Goal: Task Accomplishment & Management: Manage account settings

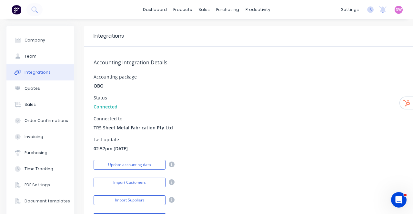
click at [15, 8] on img at bounding box center [17, 10] width 10 height 10
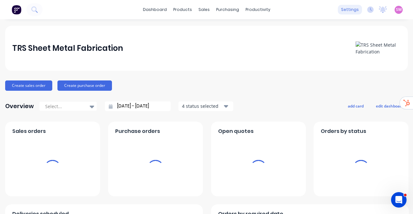
click at [350, 12] on div "settings" at bounding box center [350, 10] width 24 height 10
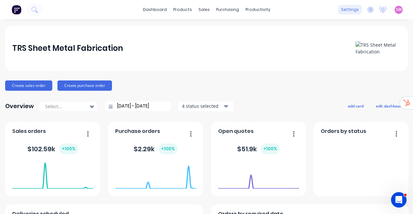
click at [350, 7] on div "settings" at bounding box center [350, 10] width 24 height 10
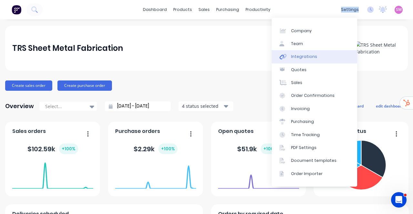
click at [315, 57] on link "Integrations" at bounding box center [314, 56] width 85 height 13
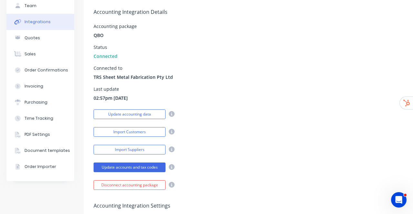
scroll to position [97, 0]
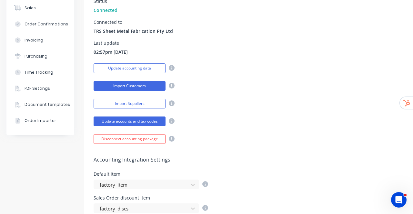
click at [148, 88] on button "Import Customers" at bounding box center [130, 86] width 72 height 10
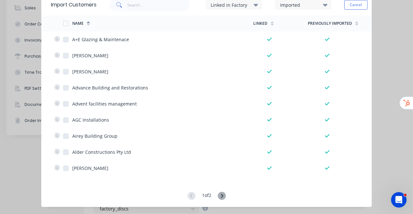
click at [388, 50] on div "Import Customers Linked in Factory Imported Cancel Options Name Linked Previous…" at bounding box center [206, 107] width 413 height 214
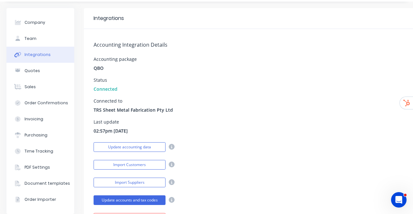
scroll to position [0, 0]
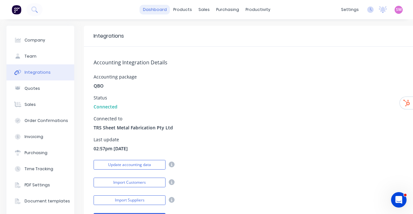
click at [153, 13] on link "dashboard" at bounding box center [155, 10] width 30 height 10
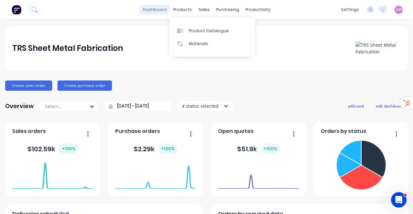
click at [161, 12] on link "dashboard" at bounding box center [155, 10] width 30 height 10
click at [396, 9] on span "SW" at bounding box center [399, 10] width 6 height 6
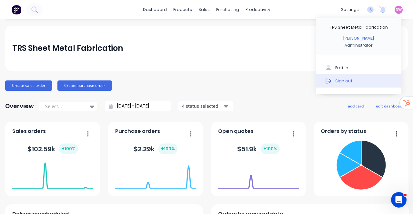
click at [343, 83] on div "Sign out" at bounding box center [343, 81] width 17 height 6
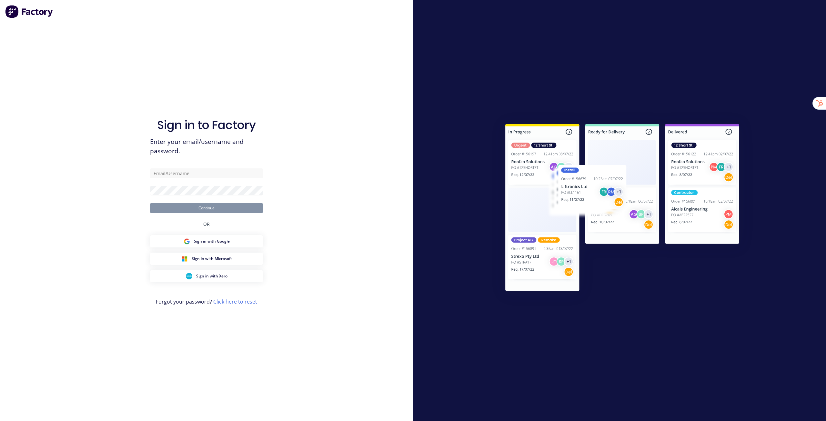
type input "stuart@factory.app"
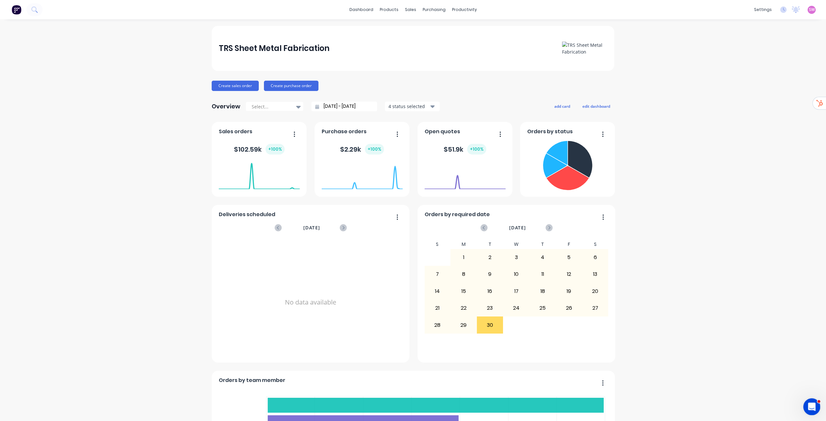
click at [814, 404] on icon "Open Intercom Messenger" at bounding box center [810, 406] width 11 height 11
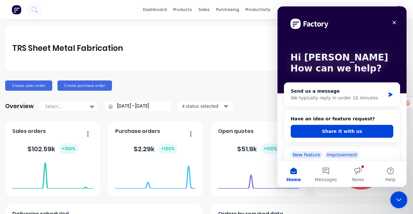
click at [396, 202] on icon "Close Intercom Messenger" at bounding box center [398, 199] width 8 height 8
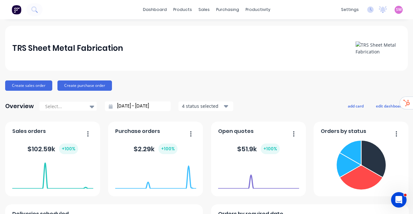
click at [396, 8] on span "SW" at bounding box center [399, 10] width 6 height 6
click at [332, 89] on div "Profile Sign out" at bounding box center [358, 74] width 85 height 39
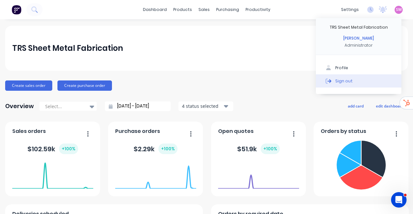
click at [337, 81] on div "Sign out" at bounding box center [343, 81] width 17 height 6
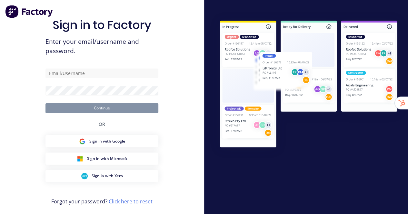
type input "[EMAIL_ADDRESS][DOMAIN_NAME]"
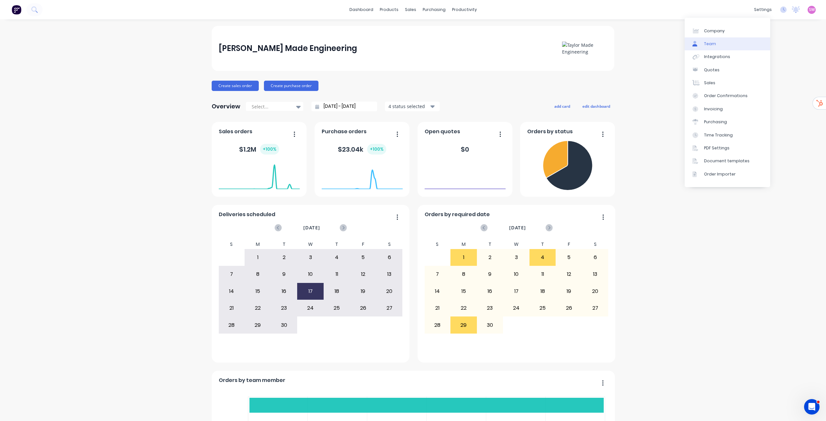
click at [408, 40] on link "Team" at bounding box center [726, 43] width 85 height 13
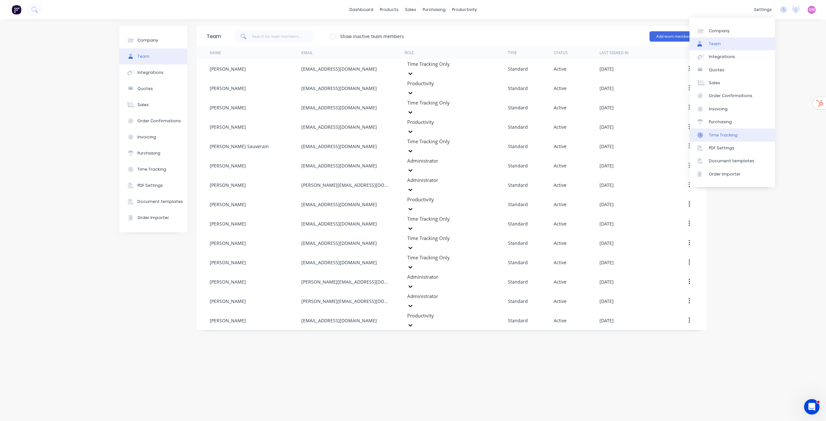
click at [408, 138] on link "Time Tracking" at bounding box center [731, 134] width 85 height 13
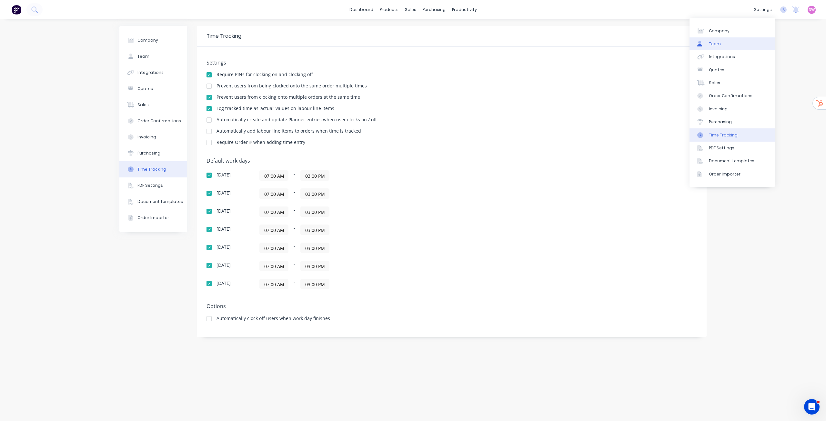
click at [408, 42] on link "Team" at bounding box center [731, 43] width 85 height 13
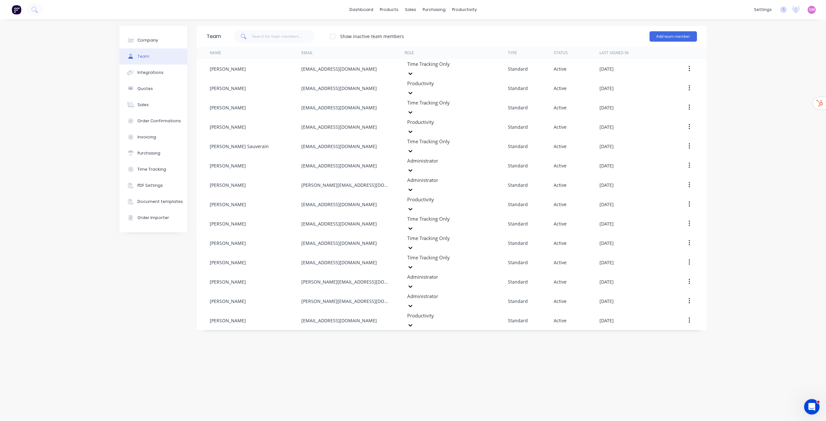
click at [408, 214] on div "Company Team Integrations Quotes Sales Order Confirmations Invoicing Purchasing…" at bounding box center [413, 220] width 826 height 402
click at [368, 11] on link "dashboard" at bounding box center [361, 10] width 30 height 10
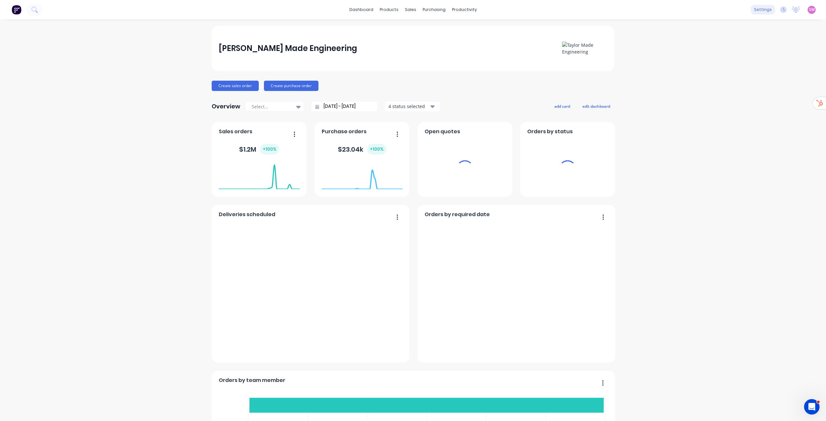
click at [408, 12] on div "settings" at bounding box center [763, 10] width 24 height 10
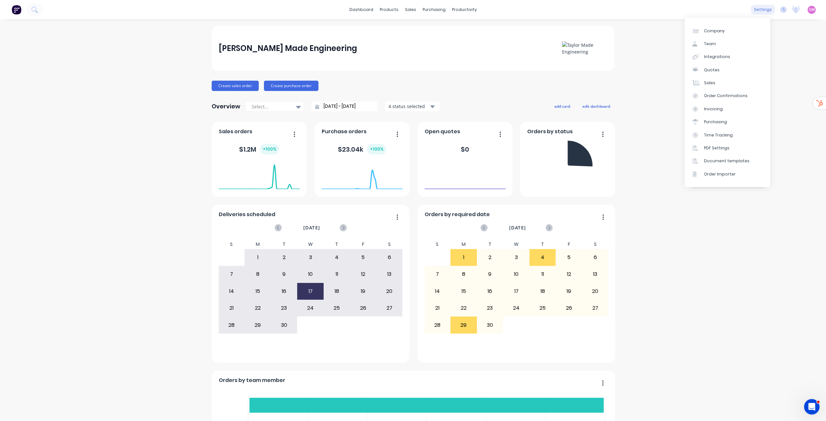
click at [408, 9] on div "settings" at bounding box center [763, 10] width 24 height 10
click at [408, 11] on icon at bounding box center [783, 9] width 6 height 6
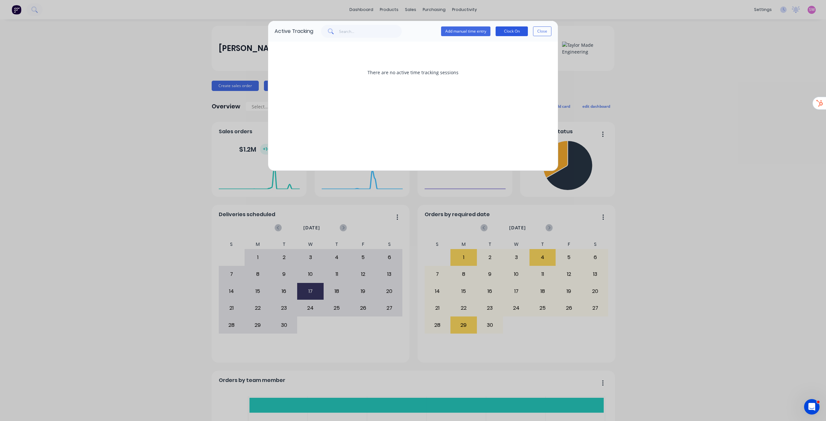
click at [408, 32] on button "Clock On" at bounding box center [511, 31] width 32 height 10
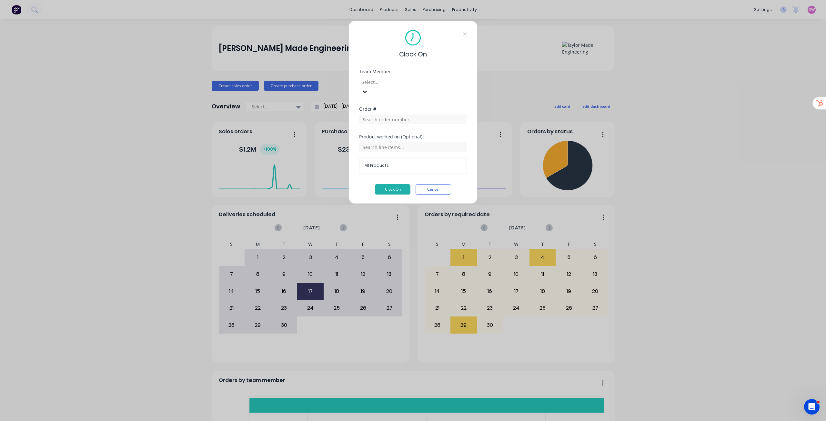
click at [404, 83] on div at bounding box center [407, 82] width 93 height 8
click at [376, 45] on div "Clock On" at bounding box center [413, 44] width 108 height 29
click at [393, 115] on input "text" at bounding box center [413, 120] width 108 height 10
click at [408, 184] on button "Cancel" at bounding box center [432, 189] width 35 height 10
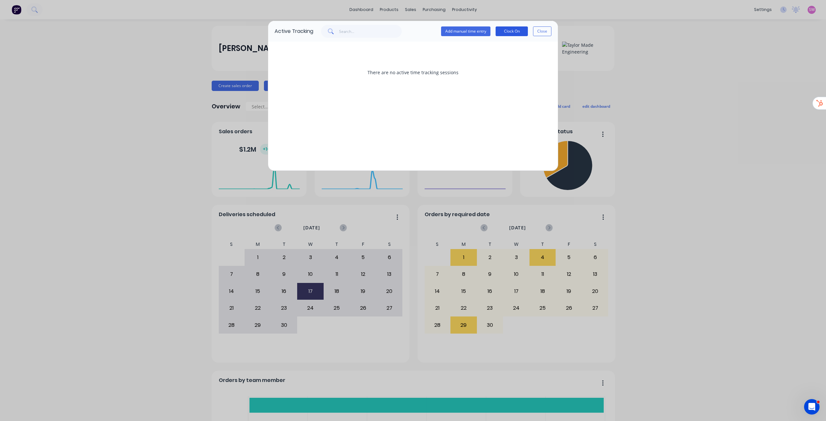
click at [408, 36] on div "Add manual time entry Clock On Close" at bounding box center [496, 31] width 110 height 13
click at [408, 34] on button "Add manual time entry" at bounding box center [465, 31] width 49 height 10
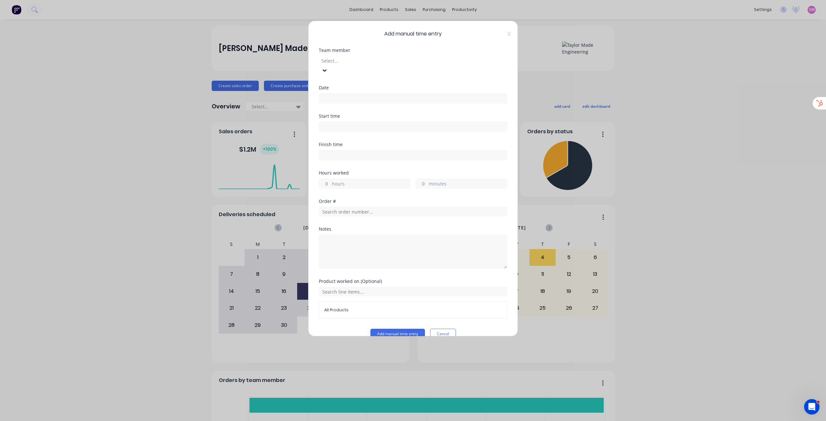
click at [408, 214] on div "Product worked on (Optional) All Products" at bounding box center [413, 304] width 188 height 50
click at [408, 214] on button "Cancel" at bounding box center [443, 334] width 26 height 10
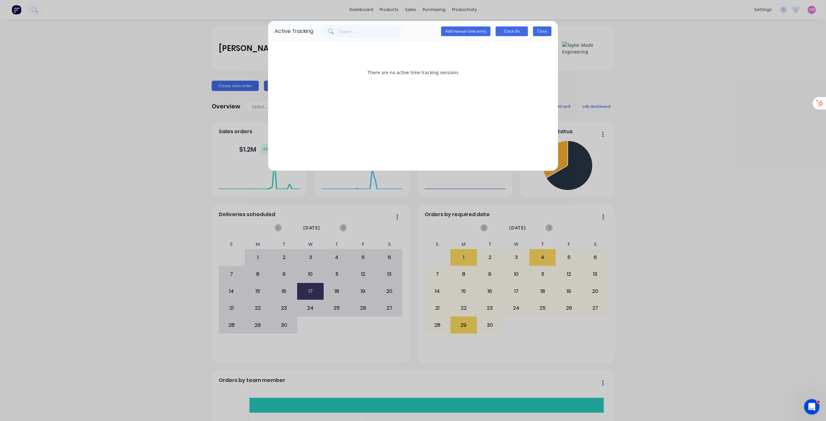
click at [408, 31] on button "Close" at bounding box center [542, 31] width 18 height 10
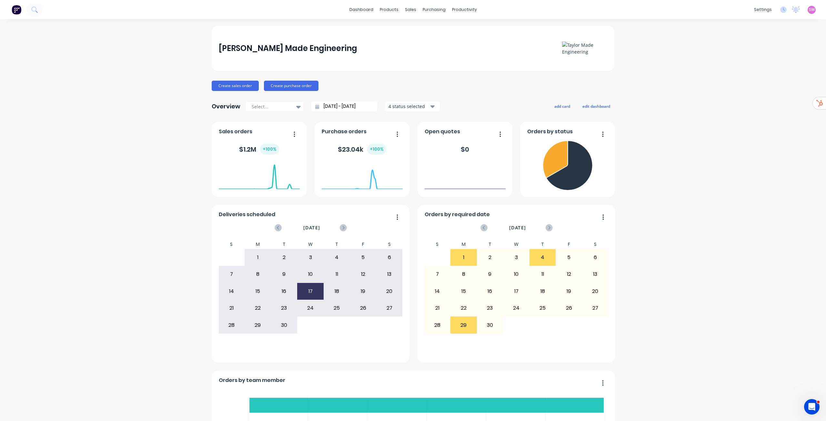
drag, startPoint x: 738, startPoint y: 42, endPoint x: 755, endPoint y: 25, distance: 23.9
click at [408, 10] on div "SW Taylor Made Engineering Stuart Wheatley Administrator Profile Sign out" at bounding box center [811, 10] width 8 height 8
click at [408, 9] on span "SW" at bounding box center [812, 10] width 6 height 6
click at [408, 77] on button "Sign out" at bounding box center [771, 81] width 85 height 13
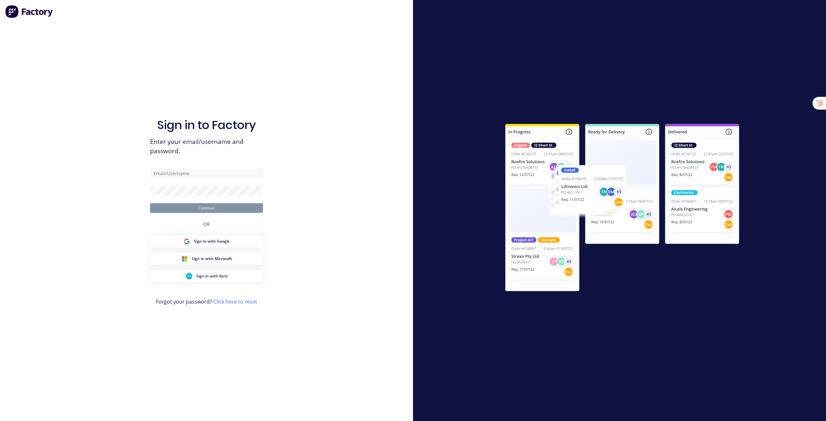
type input "[EMAIL_ADDRESS][DOMAIN_NAME]"
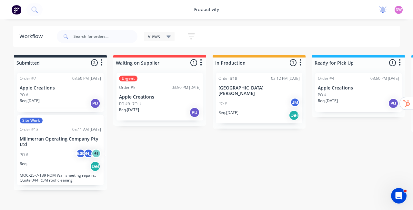
click at [386, 13] on div at bounding box center [383, 10] width 8 height 10
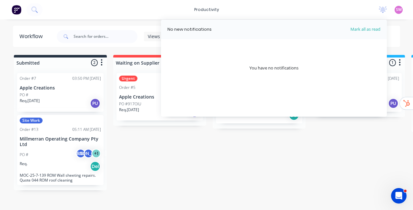
click at [346, 13] on div "productivity productivity Workflow Planner Delivery Scheduling Timesheets No ne…" at bounding box center [206, 9] width 413 height 19
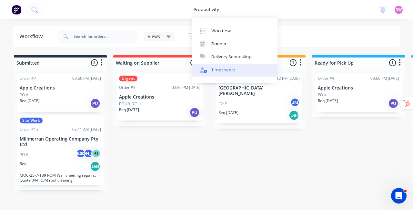
click at [230, 69] on div "Timesheets" at bounding box center [223, 70] width 24 height 6
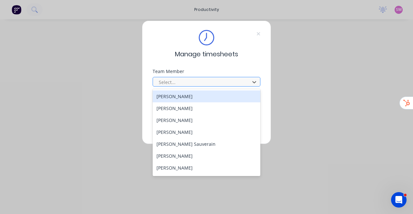
click at [207, 82] on div at bounding box center [202, 82] width 88 height 8
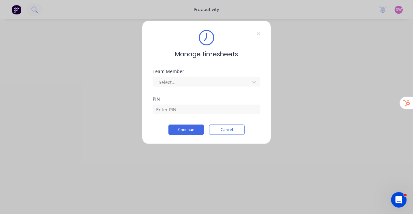
click at [260, 31] on div "Manage timesheets" at bounding box center [207, 44] width 108 height 29
click at [259, 34] on icon at bounding box center [258, 33] width 3 height 3
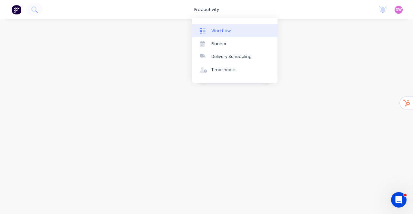
click at [222, 25] on link "Workflow" at bounding box center [234, 30] width 85 height 13
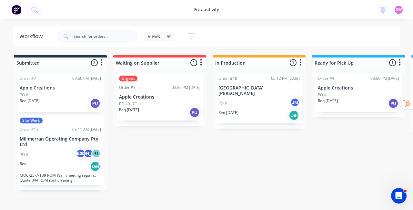
click at [324, 153] on div "Submitted 2 Sort By Created date Required date Order number Customer name Most …" at bounding box center [346, 122] width 702 height 135
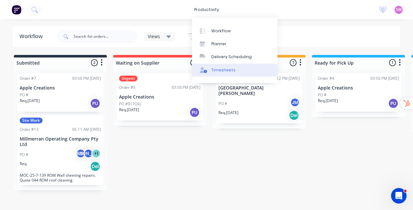
click at [228, 69] on div "Timesheets" at bounding box center [223, 70] width 24 height 6
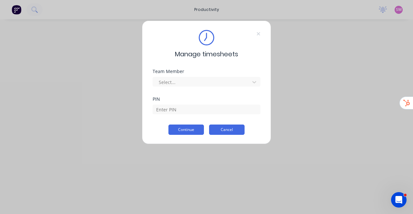
click at [226, 132] on button "Cancel" at bounding box center [226, 130] width 35 height 10
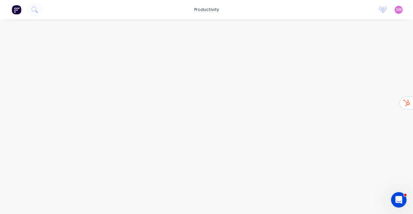
click at [16, 12] on img at bounding box center [17, 10] width 10 height 10
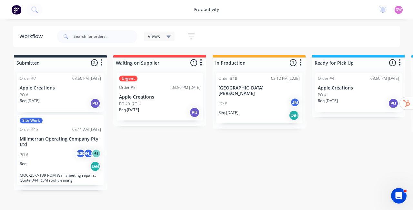
click at [395, 11] on div "SW Taylor Made Engineering Stuart Wheatley Productivity Profile Sign out" at bounding box center [398, 10] width 8 height 8
click at [400, 10] on span "SW" at bounding box center [399, 10] width 6 height 6
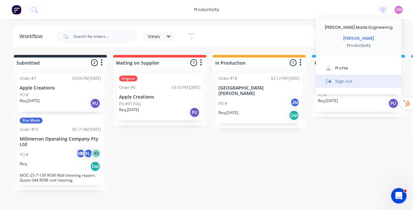
click at [347, 82] on div "Sign out" at bounding box center [343, 81] width 17 height 6
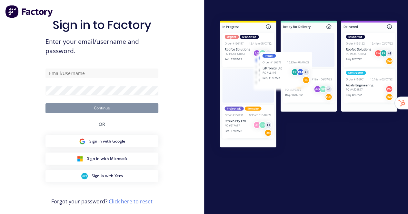
type input "[EMAIL_ADDRESS][DOMAIN_NAME]"
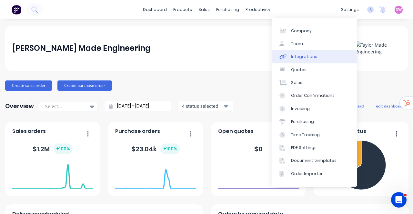
click at [310, 51] on link "Integrations" at bounding box center [314, 56] width 85 height 13
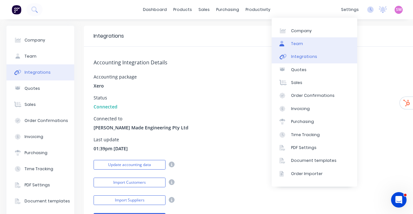
click at [315, 39] on link "Team" at bounding box center [314, 43] width 85 height 13
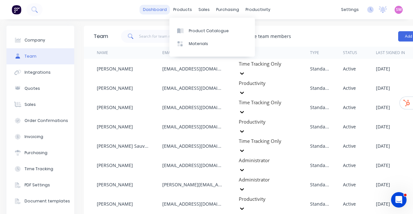
click at [158, 11] on link "dashboard" at bounding box center [155, 10] width 30 height 10
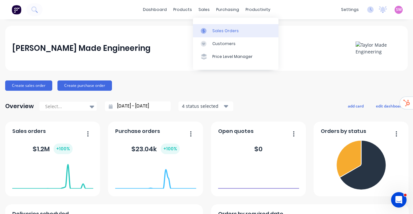
click at [220, 29] on div "Sales Orders" at bounding box center [225, 31] width 26 height 6
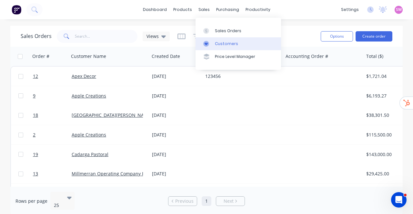
click at [225, 46] on div "Customers" at bounding box center [226, 44] width 23 height 6
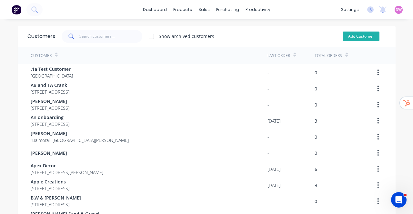
click at [355, 36] on button "Add Customer" at bounding box center [361, 37] width 37 height 10
select select "AU"
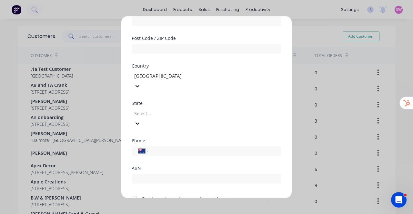
scroll to position [132, 0]
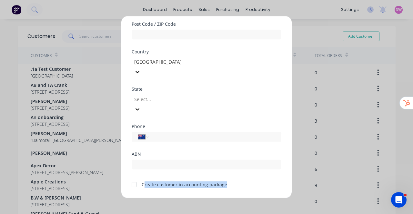
drag, startPoint x: 143, startPoint y: 165, endPoint x: 226, endPoint y: 166, distance: 82.6
click at [225, 180] on div "Create customer in accounting package" at bounding box center [207, 184] width 150 height 8
click at [228, 180] on div "Create customer in accounting package" at bounding box center [207, 184] width 150 height 8
click at [230, 180] on div "Create customer in accounting package" at bounding box center [207, 184] width 150 height 8
drag, startPoint x: 228, startPoint y: 165, endPoint x: 142, endPoint y: 164, distance: 86.4
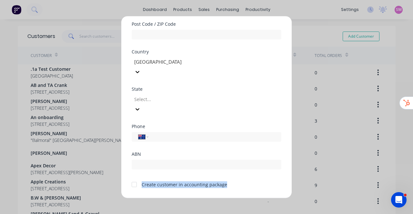
click at [142, 180] on div "Create customer in accounting package" at bounding box center [207, 184] width 150 height 8
copy div "Create customer in accounting package"
click at [237, 199] on button "Cancel" at bounding box center [226, 204] width 35 height 10
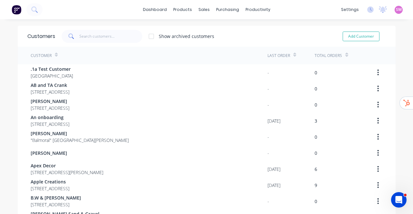
click at [17, 12] on img at bounding box center [17, 10] width 10 height 10
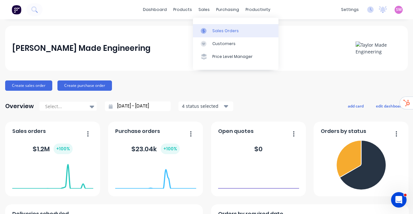
click at [212, 25] on link "Sales Orders" at bounding box center [235, 30] width 85 height 13
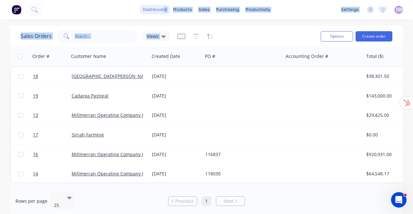
drag, startPoint x: 236, startPoint y: 14, endPoint x: 165, endPoint y: 11, distance: 71.0
click at [165, 11] on div "dashboard products sales purchasing productivity dashboard products Product Cat…" at bounding box center [206, 107] width 413 height 214
click at [156, 9] on link "dashboard" at bounding box center [155, 10] width 30 height 10
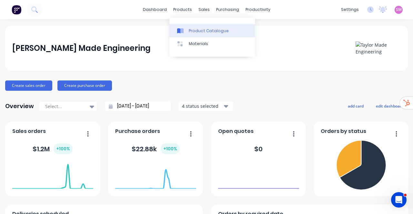
click at [197, 30] on div "Product Catalogue" at bounding box center [209, 31] width 40 height 6
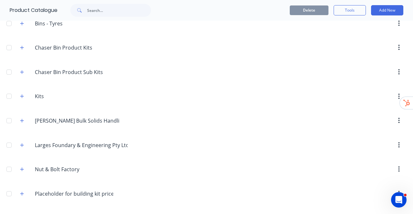
scroll to position [68, 0]
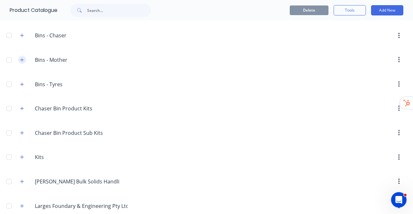
click at [20, 58] on icon "button" at bounding box center [22, 60] width 4 height 5
click at [22, 84] on icon "button" at bounding box center [22, 84] width 4 height 5
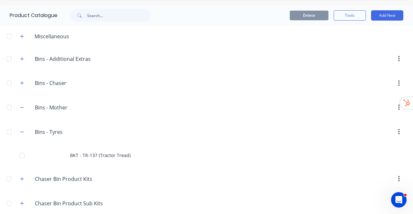
scroll to position [0, 0]
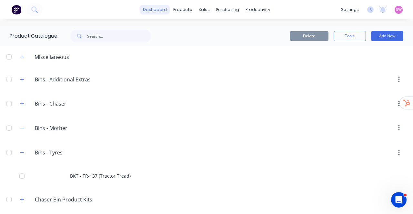
click at [150, 11] on link "dashboard" at bounding box center [155, 10] width 30 height 10
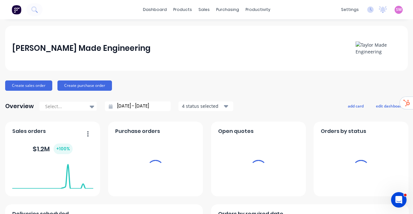
click at [396, 9] on span "SW" at bounding box center [399, 10] width 6 height 6
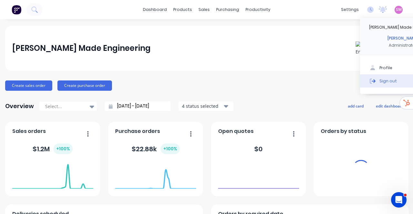
click at [382, 81] on div "Sign out" at bounding box center [387, 81] width 17 height 6
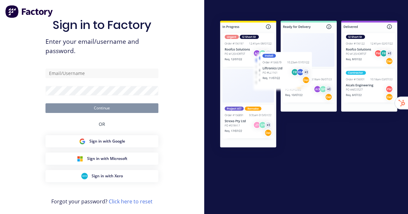
type input "[EMAIL_ADDRESS][DOMAIN_NAME]"
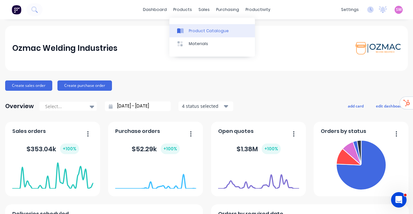
click at [196, 27] on link "Product Catalogue" at bounding box center [211, 30] width 85 height 13
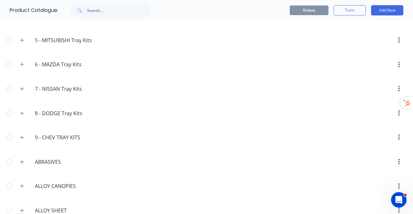
scroll to position [32, 0]
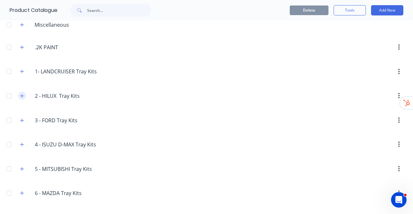
click at [22, 95] on icon "button" at bounding box center [22, 96] width 4 height 4
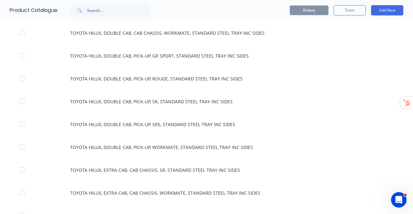
scroll to position [65, 0]
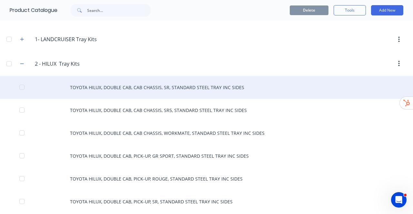
click at [171, 87] on div "TOYOTA HILUX, DOUBLE CAB, CAB CHASSIS, SR, STANDARD STEEL TRAY INC SIDES" at bounding box center [206, 87] width 413 height 23
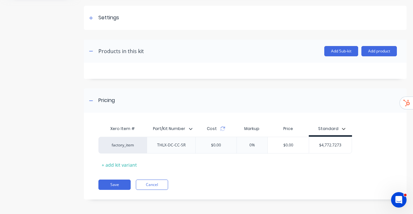
scroll to position [88, 0]
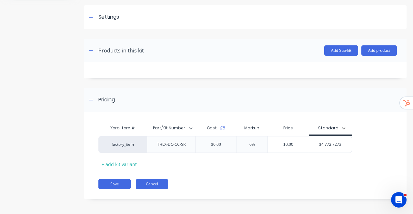
click at [157, 181] on button "Cancel" at bounding box center [152, 184] width 32 height 10
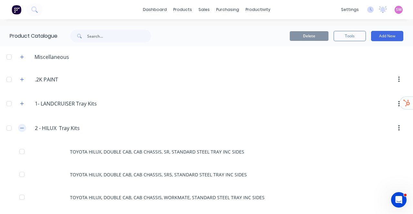
click at [23, 128] on icon "button" at bounding box center [22, 128] width 4 height 5
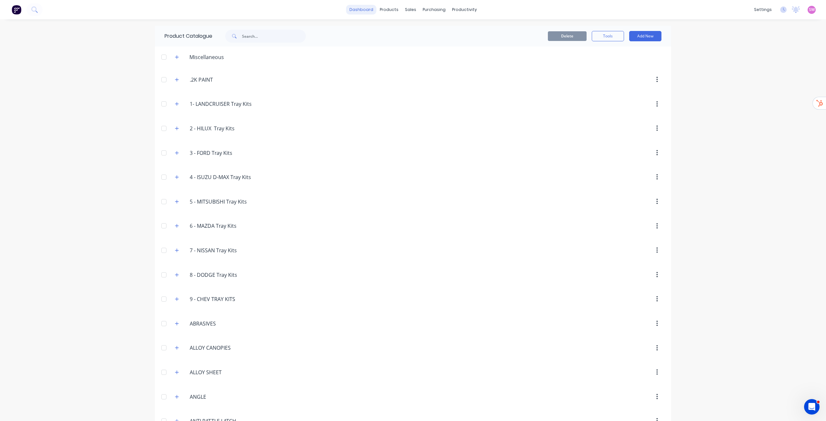
click at [364, 10] on link "dashboard" at bounding box center [361, 10] width 30 height 10
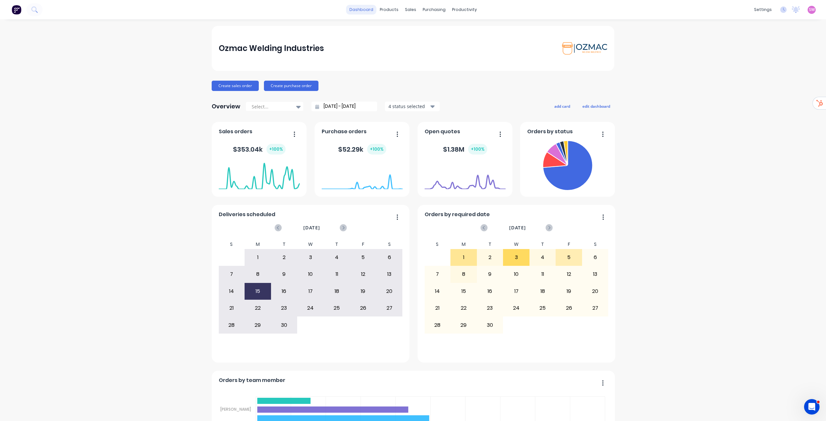
click at [359, 8] on link "dashboard" at bounding box center [361, 10] width 30 height 10
click at [408, 28] on div "Sales Orders" at bounding box center [432, 31] width 26 height 6
